Goal: Complete application form

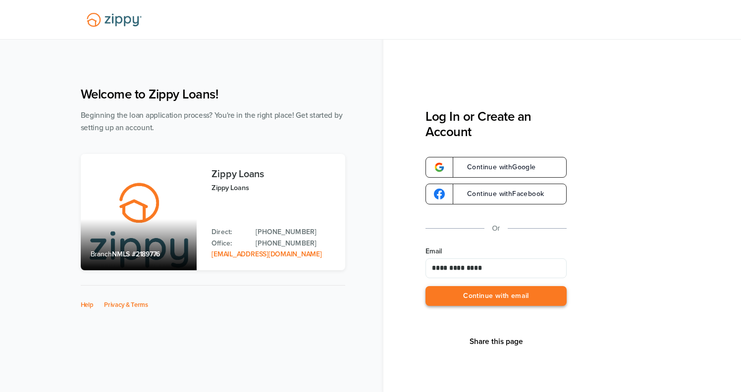
type input "**********"
click at [456, 292] on button "Continue with email" at bounding box center [496, 296] width 141 height 20
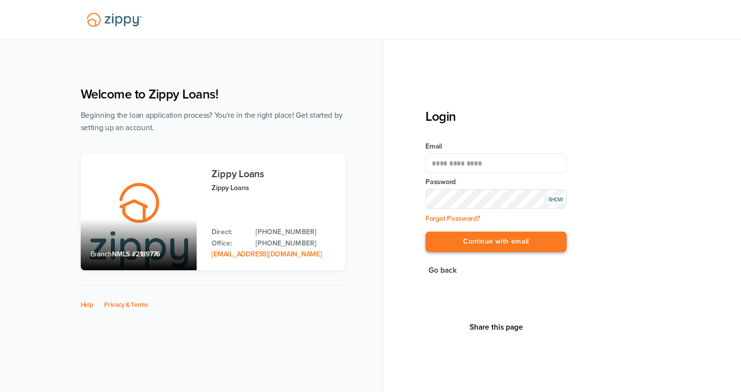
click at [426, 232] on button "Continue with email" at bounding box center [496, 242] width 141 height 20
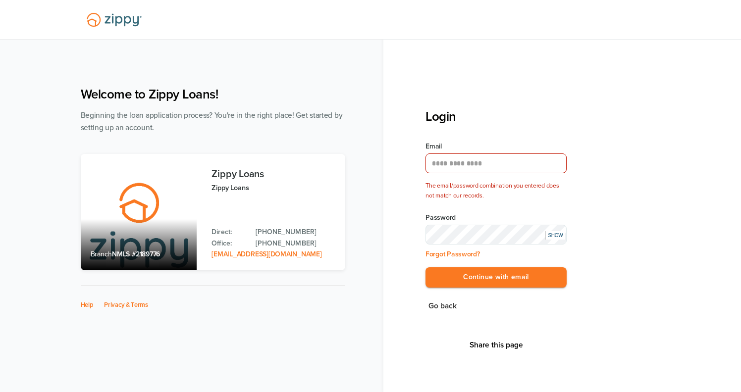
click at [426, 268] on button "Continue with email" at bounding box center [496, 278] width 141 height 20
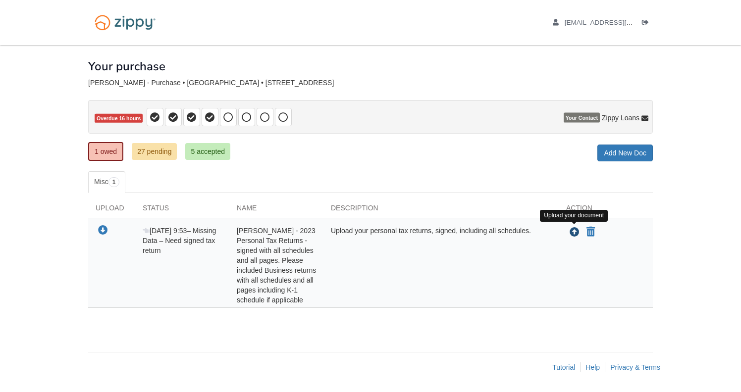
click at [575, 229] on icon "Upload Robert Fultz - 2023 Personal Tax Returns - signed with all schedules and…" at bounding box center [575, 233] width 10 height 10
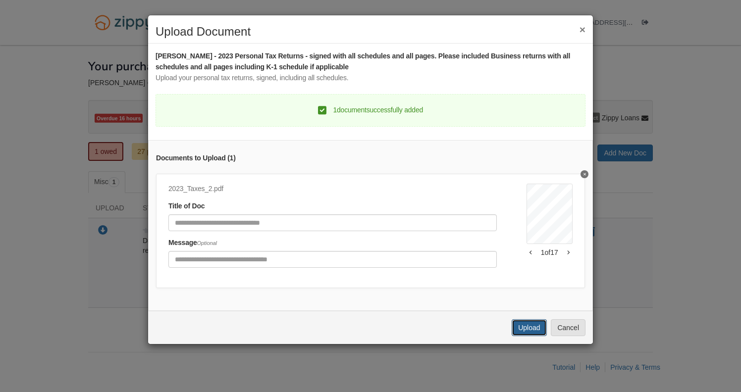
click at [526, 333] on button "Upload" at bounding box center [529, 328] width 35 height 17
